Goal: Information Seeking & Learning: Learn about a topic

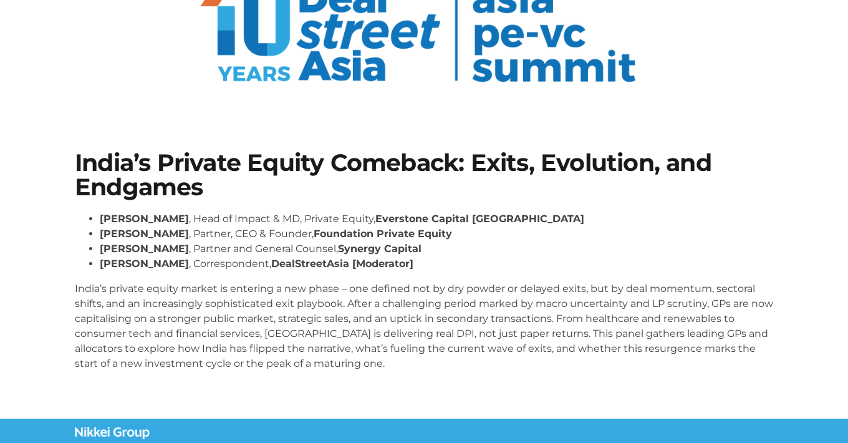
scroll to position [115, 0]
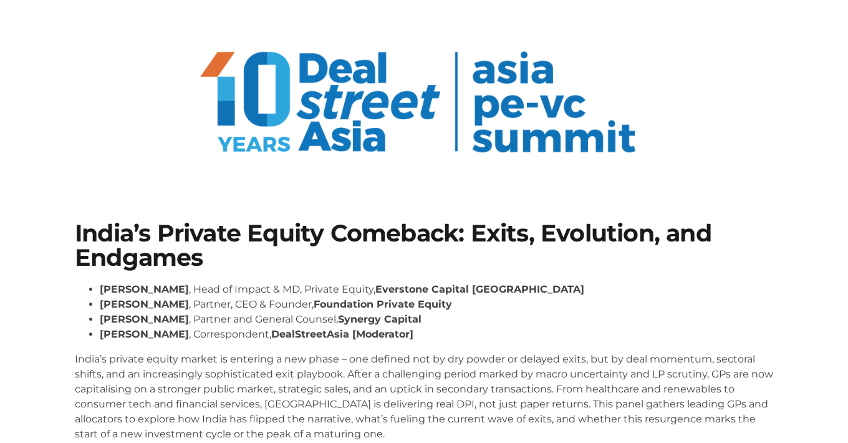
scroll to position [44, 0]
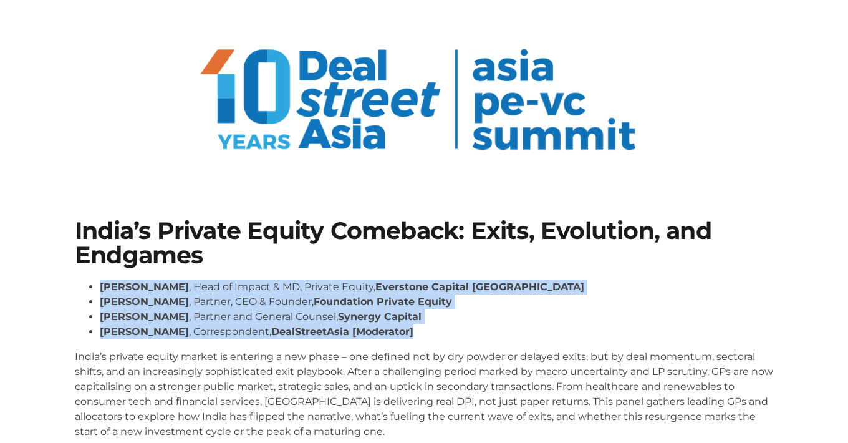
drag, startPoint x: 100, startPoint y: 287, endPoint x: 422, endPoint y: 326, distance: 324.0
click at [422, 326] on ul "[PERSON_NAME] , Head of Impact & MD, Private Equity, Everstone Capital [GEOGRAP…" at bounding box center [424, 309] width 698 height 60
copy ul "[PERSON_NAME] , Head of Impact & MD, Private Equity, Everstone Capital Asia [PE…"
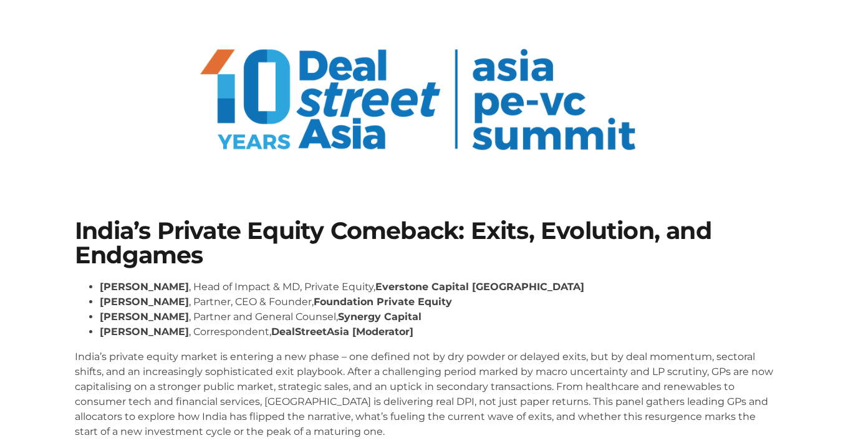
click at [716, 87] on div at bounding box center [424, 103] width 698 height 145
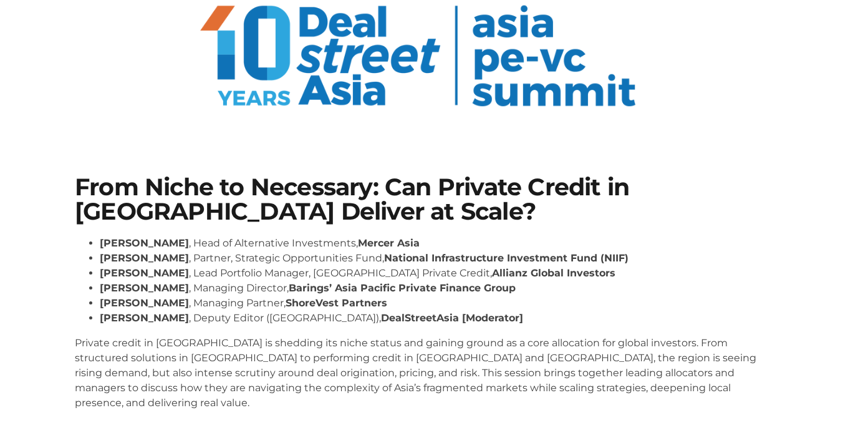
scroll to position [90, 0]
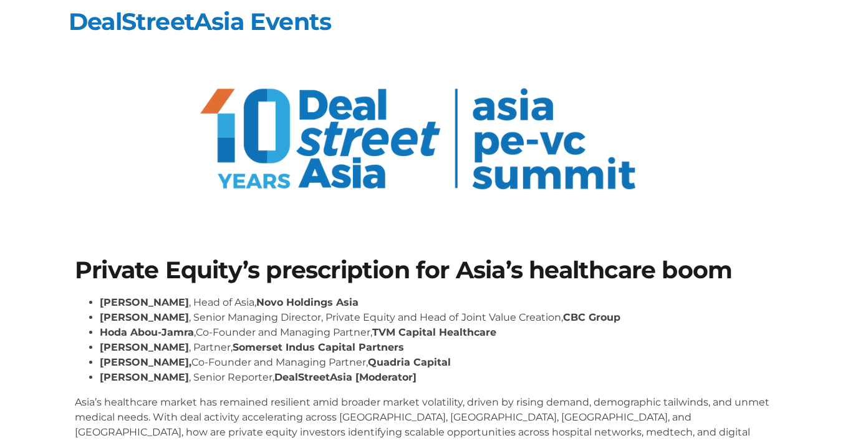
scroll to position [7, 0]
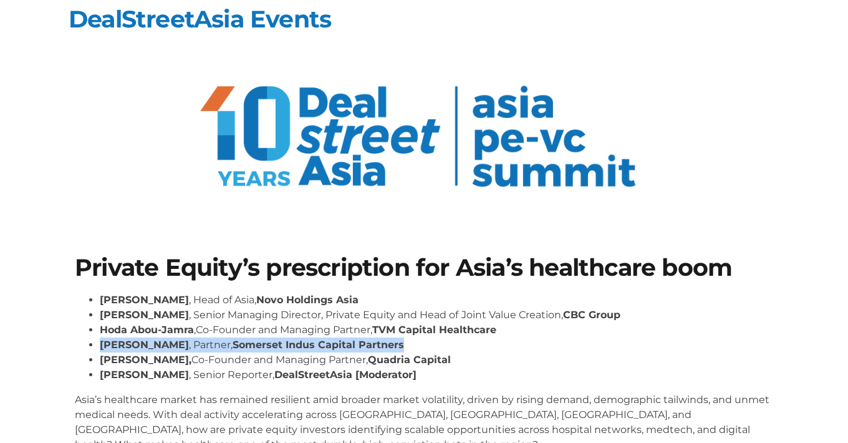
drag, startPoint x: 102, startPoint y: 344, endPoint x: 405, endPoint y: 342, distance: 303.0
click at [405, 342] on li "Ramesh Kannan , Partner, Somerset Indus Capital Partners" at bounding box center [436, 344] width 673 height 15
copy li "Ramesh Kannan , Partner, Somerset Indus Capital Partners"
